Goal: Information Seeking & Learning: Find specific fact

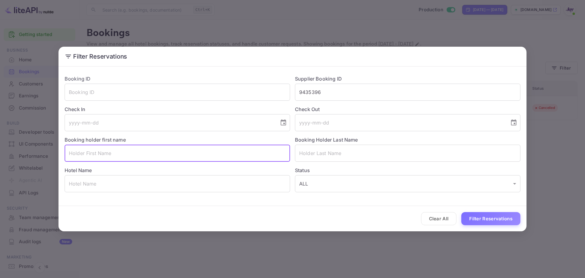
click at [103, 150] on input "text" at bounding box center [178, 152] width 226 height 17
drag, startPoint x: 108, startPoint y: 152, endPoint x: 86, endPoint y: 153, distance: 22.0
click at [86, 153] on input "[PERSON_NAME]" at bounding box center [178, 152] width 226 height 17
type input "[PERSON_NAME]"
click at [330, 153] on input "text" at bounding box center [408, 152] width 226 height 17
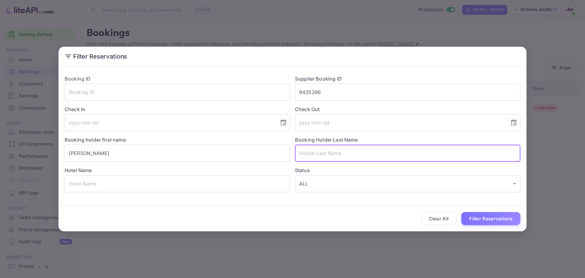
paste input "Cairns"
type input "Cairns"
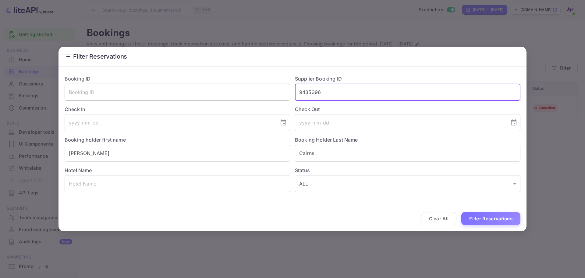
drag, startPoint x: 330, startPoint y: 91, endPoint x: 272, endPoint y: 92, distance: 58.2
click at [272, 92] on div "Booking ID ​ Supplier Booking ID 9435396 ​ Check In ​ Check Out ​ Booking holde…" at bounding box center [290, 131] width 461 height 122
click at [486, 218] on button "Filter Reservations" at bounding box center [490, 218] width 59 height 13
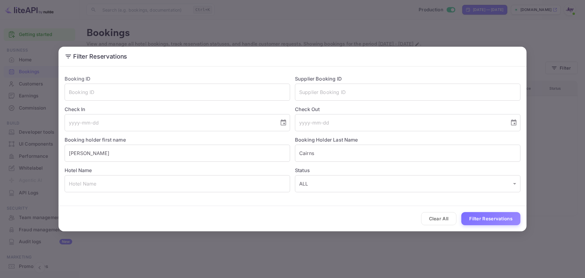
click at [47, 121] on div "Filter Reservations Booking ID ​ Supplier Booking ID ​ Check In ​ Check Out ​ B…" at bounding box center [292, 139] width 585 height 278
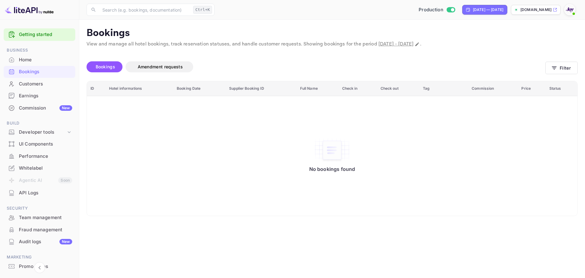
click at [34, 82] on div "Customers" at bounding box center [45, 83] width 53 height 7
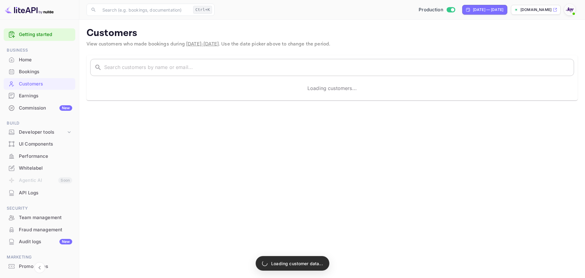
click at [321, 66] on input "text" at bounding box center [339, 67] width 470 height 17
paste input "[PERSON_NAME]"
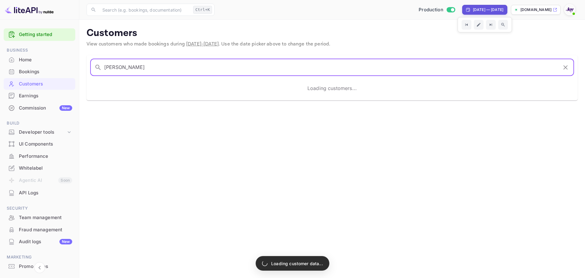
type input "[PERSON_NAME]"
click at [473, 7] on div "[DATE] — [DATE]" at bounding box center [488, 9] width 30 height 5
select select "7"
select select "2025"
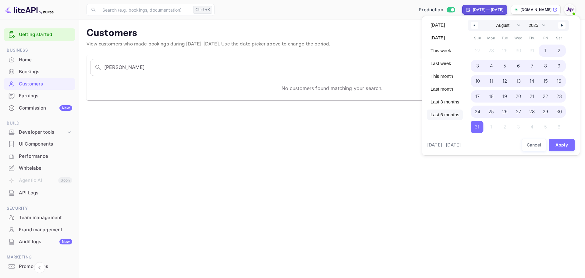
click at [444, 115] on span "Last 6 months" at bounding box center [445, 114] width 36 height 10
select select "2"
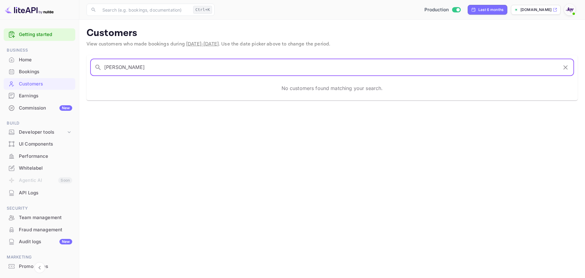
click at [161, 68] on input "[PERSON_NAME]" at bounding box center [331, 67] width 454 height 17
paste input "[PERSON_NAME]"
click at [252, 69] on input "[PERSON_NAME]" at bounding box center [331, 67] width 454 height 17
type input "[PERSON_NAME]"
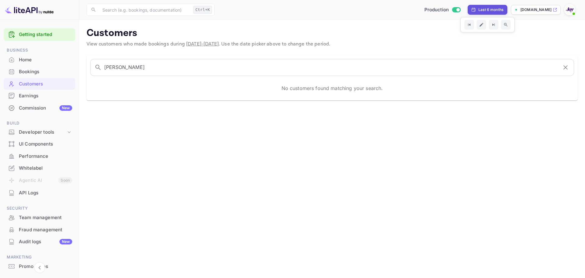
click at [502, 8] on div "Last 6 months" at bounding box center [490, 9] width 25 height 5
select select "2"
select select "2025"
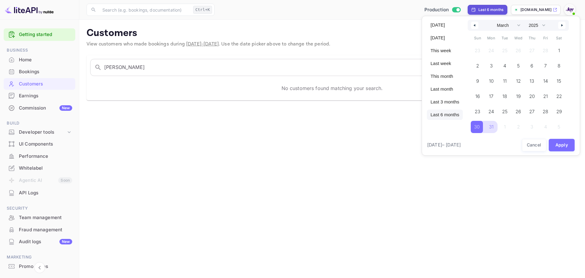
click at [450, 115] on span "Last 6 months" at bounding box center [445, 114] width 36 height 10
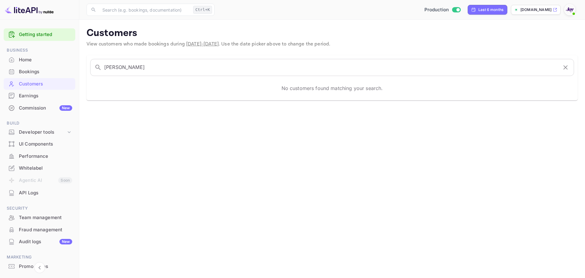
click at [39, 70] on div "Bookings" at bounding box center [45, 71] width 53 height 7
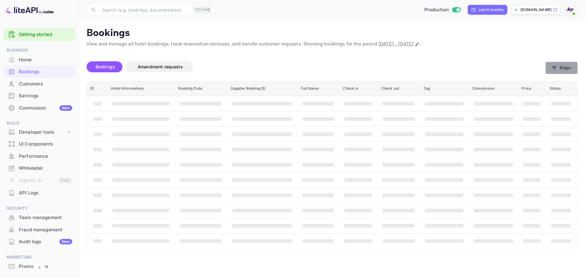
click at [570, 66] on button "Filter" at bounding box center [562, 68] width 32 height 12
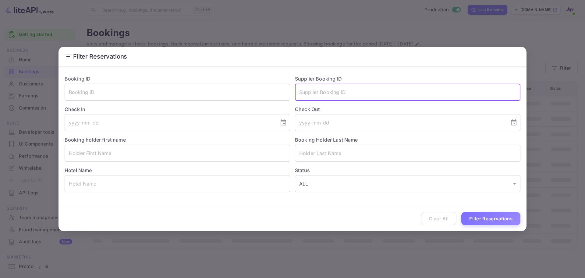
click at [326, 95] on input "text" at bounding box center [408, 92] width 226 height 17
paste input "7106108"
type input "7106108"
click at [491, 218] on button "Filter Reservations" at bounding box center [490, 218] width 59 height 13
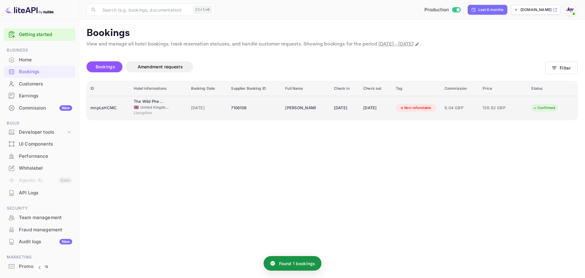
click at [198, 107] on span "[DATE]" at bounding box center [207, 108] width 33 height 7
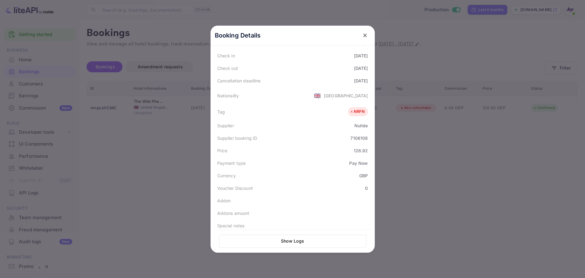
scroll to position [149, 0]
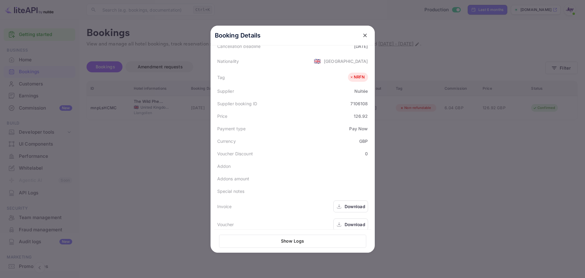
click at [358, 221] on div "Download" at bounding box center [355, 224] width 21 height 6
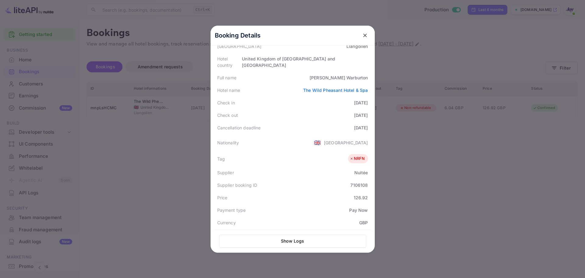
scroll to position [0, 0]
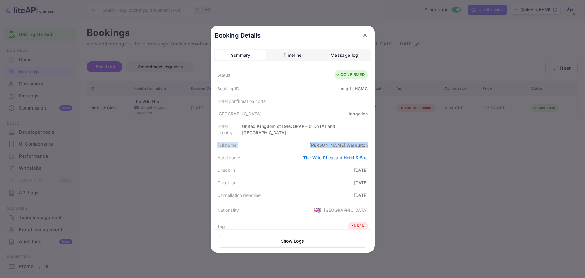
drag, startPoint x: 214, startPoint y: 139, endPoint x: 371, endPoint y: 139, distance: 157.3
click at [371, 139] on div "Booking Details Summary Timeline Message log Status CONFIRMED Booking ID mnpLsH…" at bounding box center [293, 139] width 164 height 227
copy div "Full name [PERSON_NAME]"
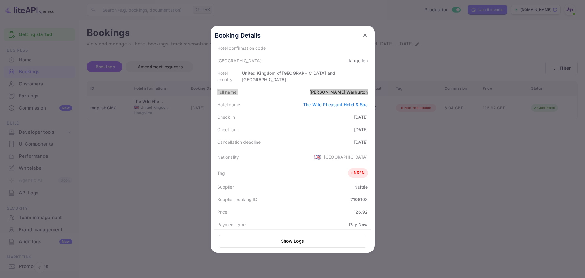
scroll to position [91, 0]
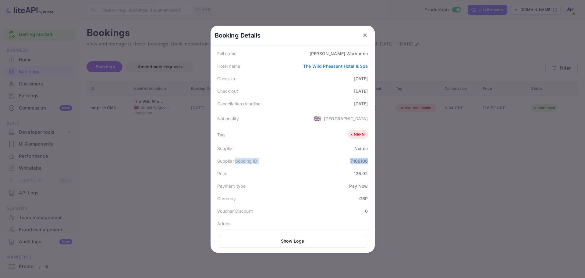
drag, startPoint x: 234, startPoint y: 155, endPoint x: 175, endPoint y: 192, distance: 70.0
click at [375, 155] on div "Booking Details Summary Timeline Message log Status CONFIRMED Booking ID mnpLsH…" at bounding box center [293, 139] width 164 height 227
copy div "booking ID 7106108"
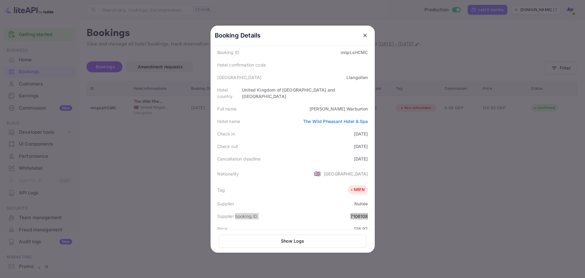
scroll to position [30, 0]
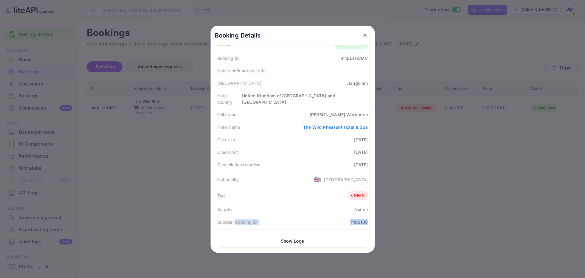
drag, startPoint x: 213, startPoint y: 133, endPoint x: 370, endPoint y: 146, distance: 156.9
click at [370, 146] on div "Booking Details Summary Timeline Message log Status CONFIRMED Booking ID mnpLsH…" at bounding box center [293, 108] width 164 height 227
copy div "Check in [DATE] Check out [DATE]"
